Goal: Navigation & Orientation: Understand site structure

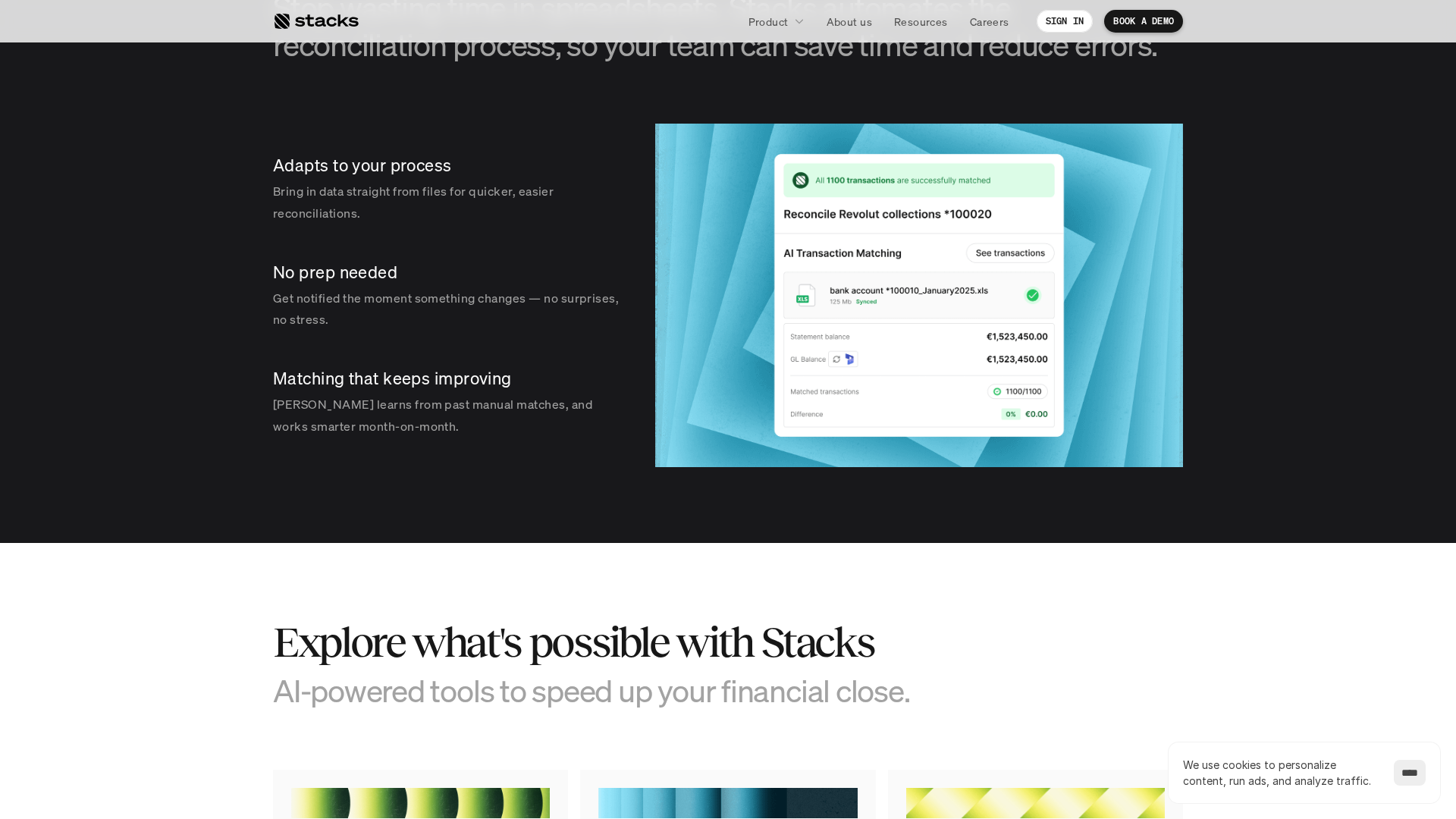
scroll to position [2978, 0]
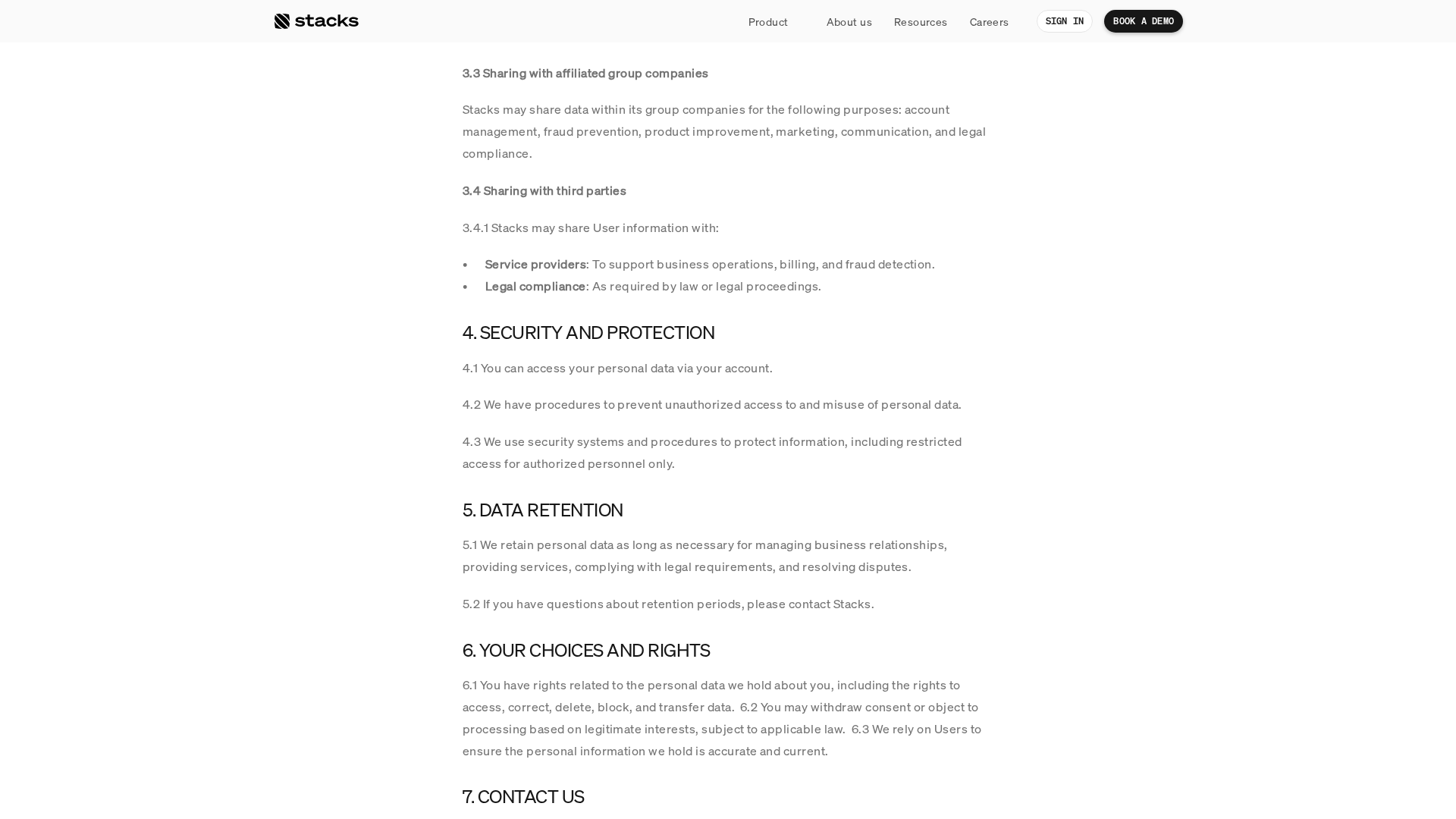
scroll to position [2978, 0]
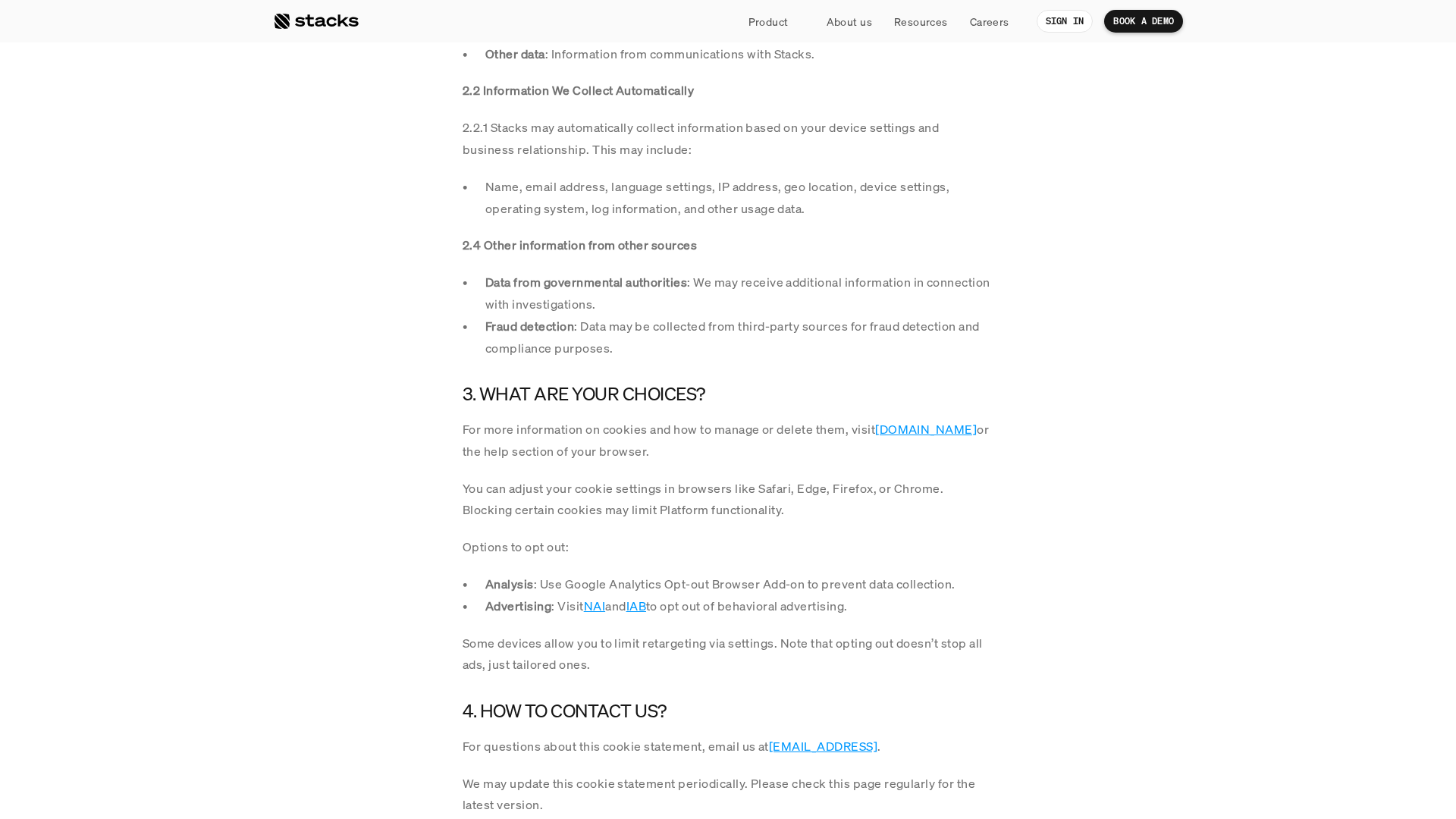
scroll to position [2978, 0]
